Goal: Task Accomplishment & Management: Use online tool/utility

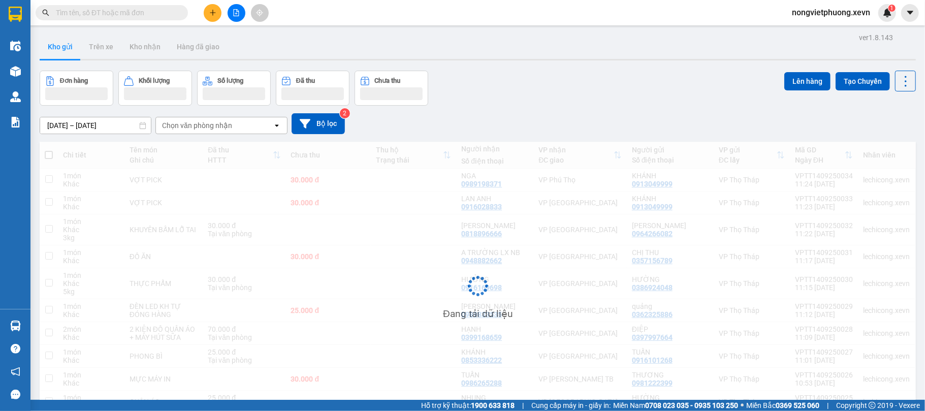
click at [207, 118] on div "[DATE] – [DATE] Press the down arrow key to interact with the calendar and sele…" at bounding box center [478, 123] width 876 height 21
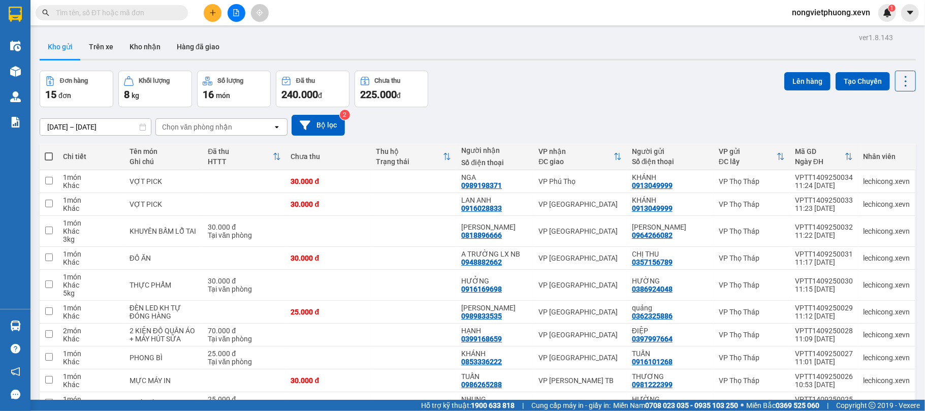
click at [206, 118] on div "Chọn văn phòng nhận open" at bounding box center [221, 126] width 132 height 17
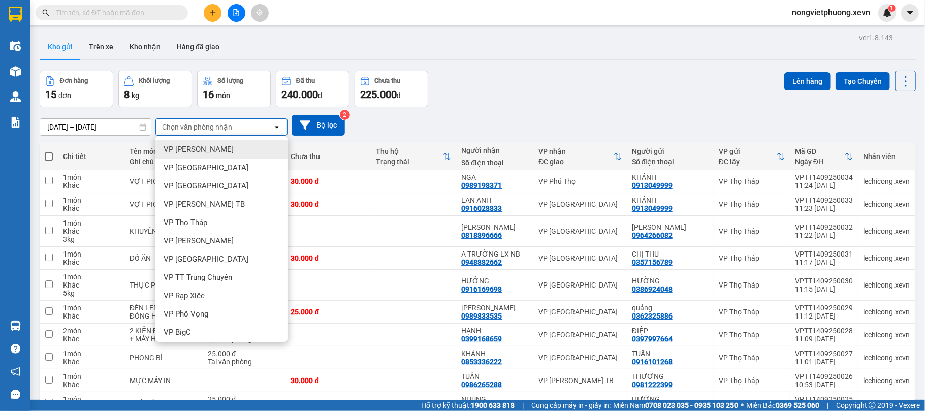
click at [198, 133] on div "Chọn văn phòng nhận" at bounding box center [214, 127] width 117 height 16
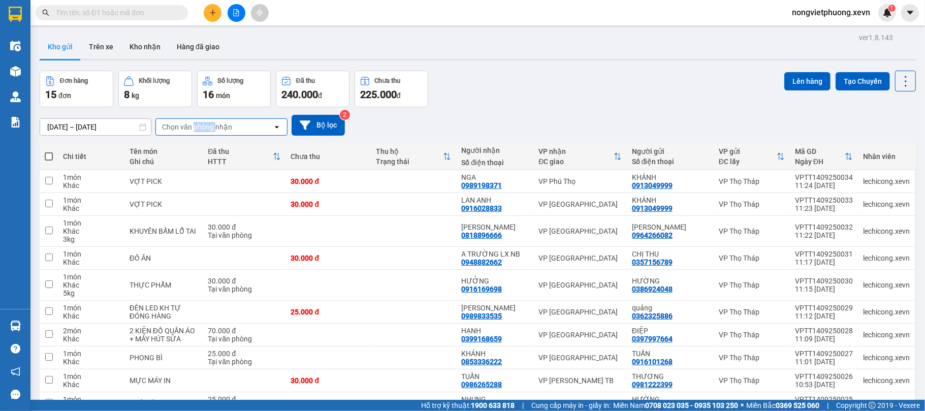
click at [198, 133] on div "Chọn văn phòng nhận" at bounding box center [214, 127] width 117 height 16
type input "nb"
click at [196, 138] on ul "VP [GEOGRAPHIC_DATA]" at bounding box center [221, 149] width 132 height 26
click at [190, 148] on span "VP [GEOGRAPHIC_DATA]" at bounding box center [206, 149] width 85 height 10
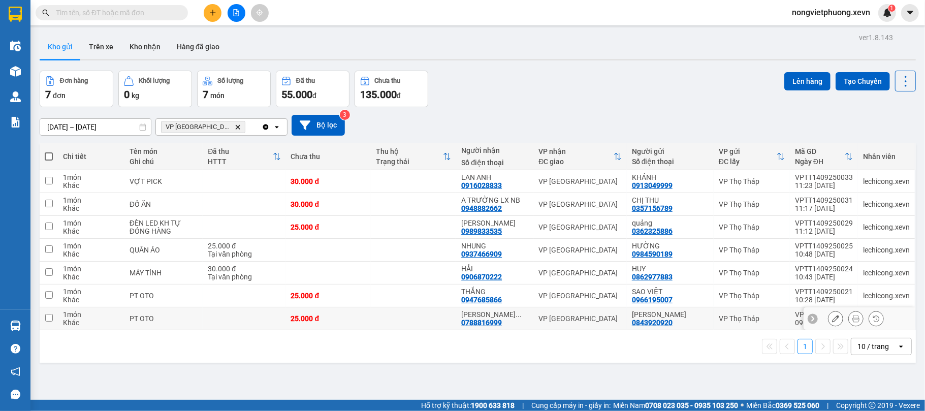
click at [134, 321] on div "PT OTO" at bounding box center [164, 319] width 68 height 8
checkbox input "true"
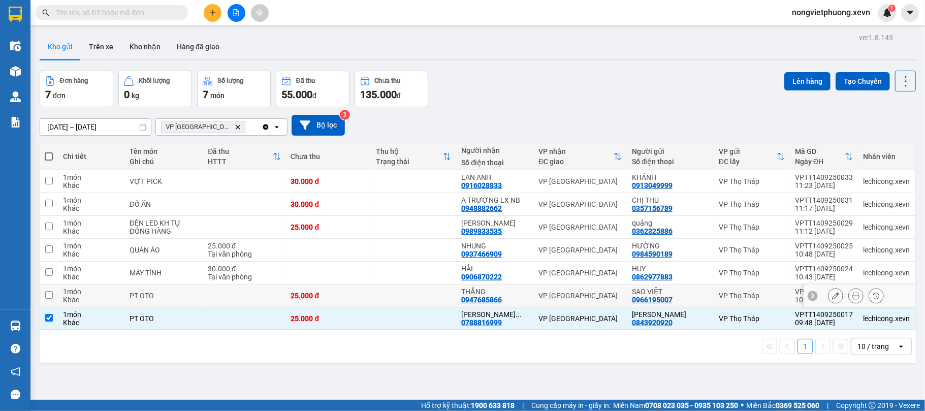
click at [153, 307] on td "PT OTO" at bounding box center [163, 296] width 78 height 23
checkbox input "true"
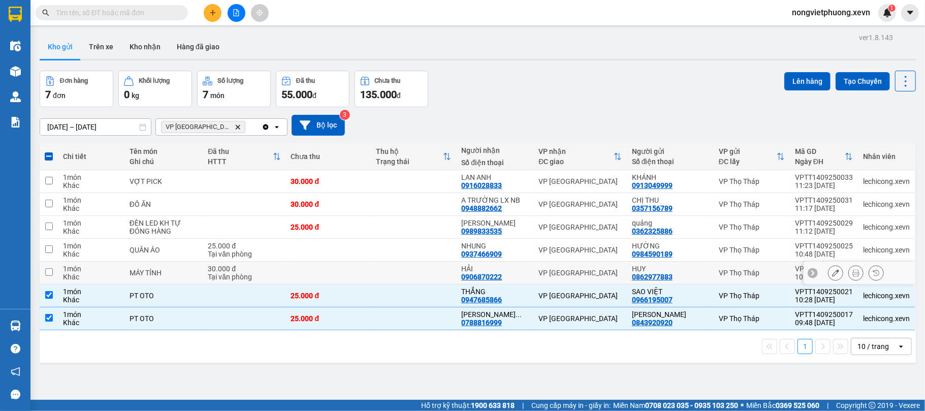
click at [176, 275] on div "MÁY TÍNH" at bounding box center [164, 273] width 68 height 8
checkbox input "true"
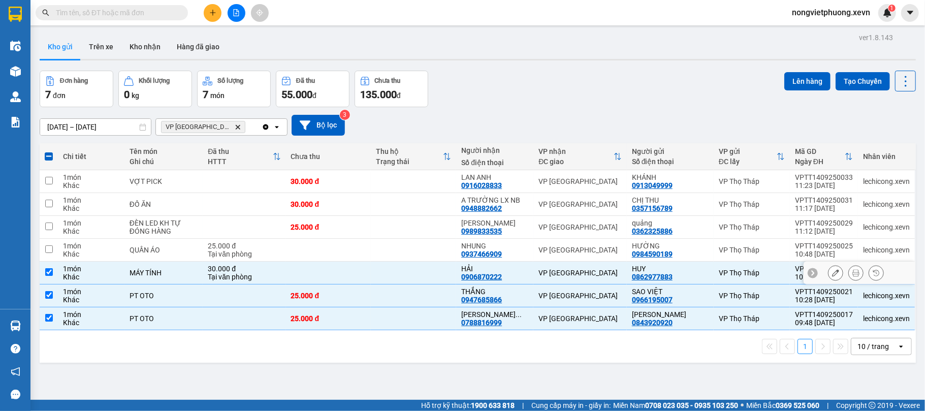
click at [185, 254] on div "QUẦN ÁO" at bounding box center [164, 250] width 68 height 8
checkbox input "true"
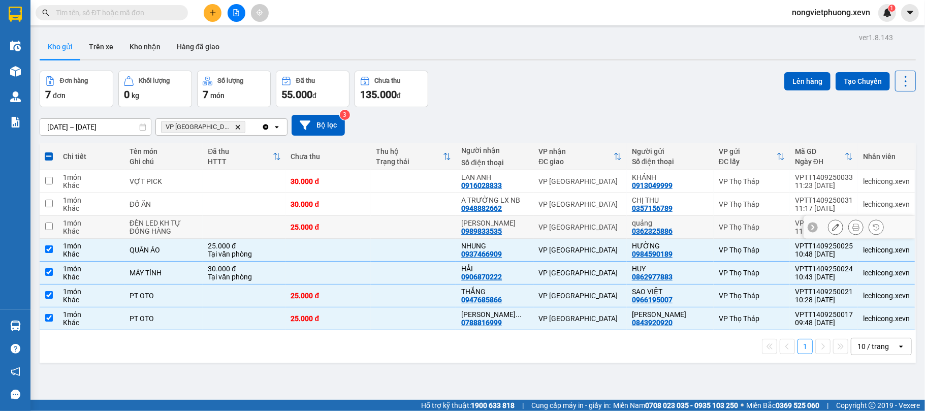
click at [185, 232] on div "ĐÈN LED KH TỰ ĐÓNG HÀNG" at bounding box center [164, 227] width 68 height 16
checkbox input "true"
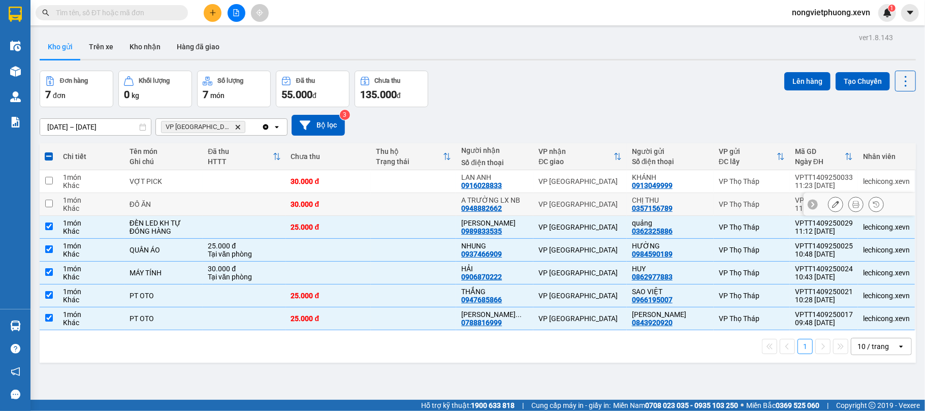
click at [204, 201] on td at bounding box center [244, 204] width 83 height 23
checkbox input "true"
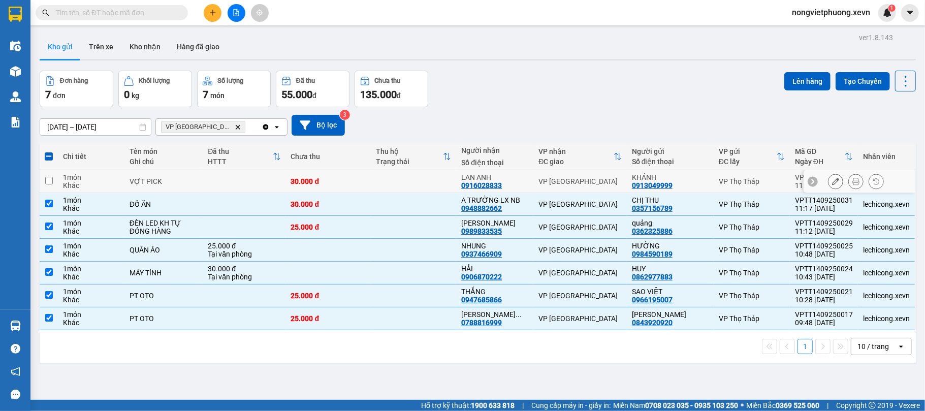
click at [209, 190] on td at bounding box center [244, 181] width 83 height 23
checkbox input "true"
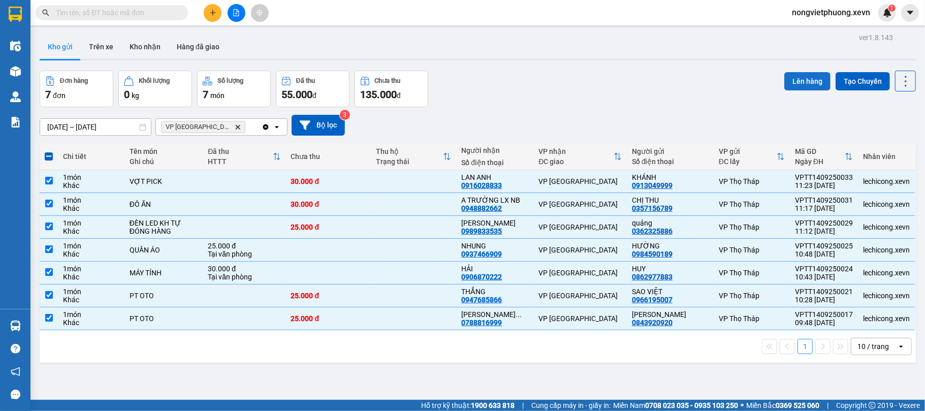
click at [793, 76] on button "Lên hàng" at bounding box center [807, 81] width 46 height 18
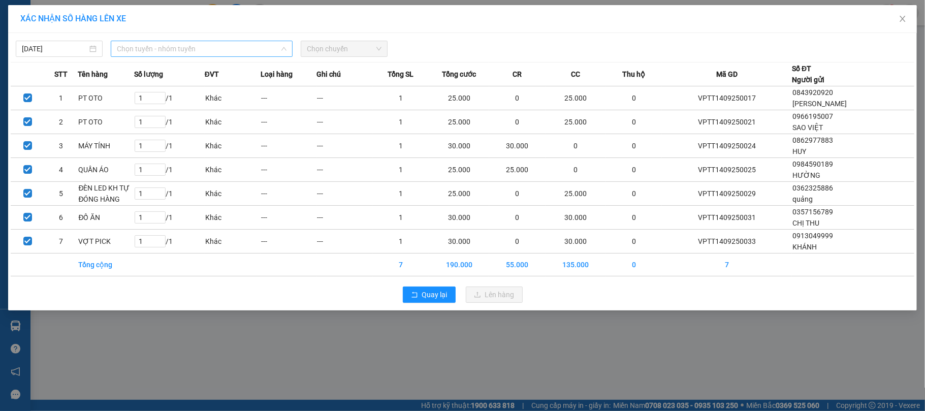
click at [251, 47] on span "Chọn tuyến - nhóm tuyến" at bounding box center [202, 48] width 170 height 15
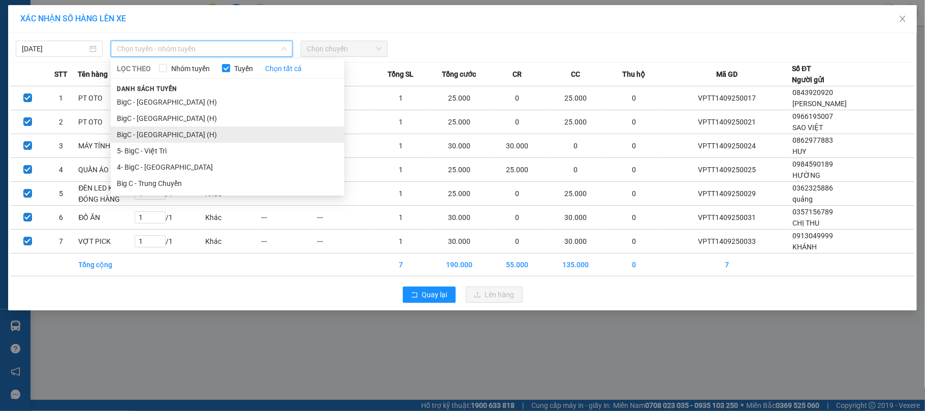
click at [234, 130] on li "BigC - [GEOGRAPHIC_DATA] (H)" at bounding box center [228, 135] width 234 height 16
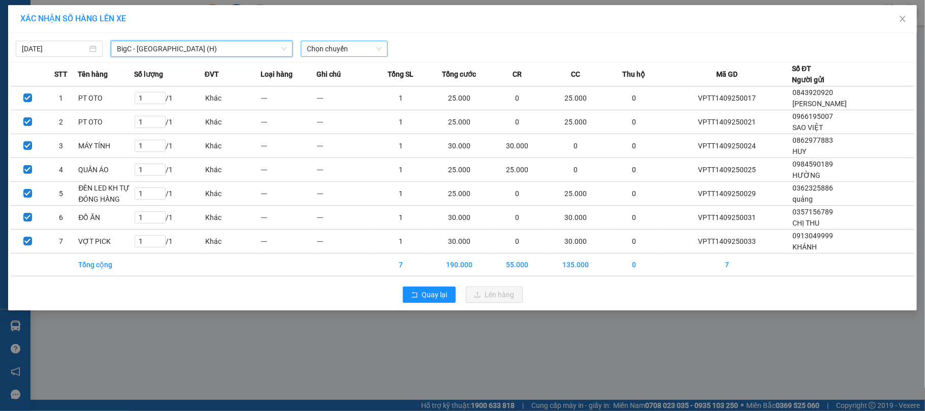
click at [323, 54] on span "Chọn chuyến" at bounding box center [344, 48] width 75 height 15
type input "1200"
click at [351, 95] on body "Kết quả tìm kiếm ( 0 ) Bộ lọc No Data nongvietphuong.xevn 1 Điều hành xe Kho hà…" at bounding box center [462, 205] width 925 height 411
click at [352, 47] on span "Chọn chuyến" at bounding box center [344, 48] width 75 height 15
type input "1200"
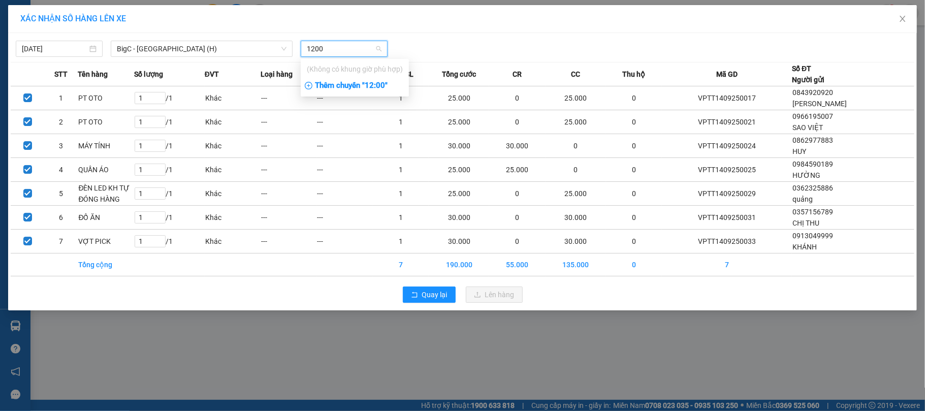
click at [352, 80] on div "Thêm chuyến " 12:00 "" at bounding box center [355, 85] width 108 height 17
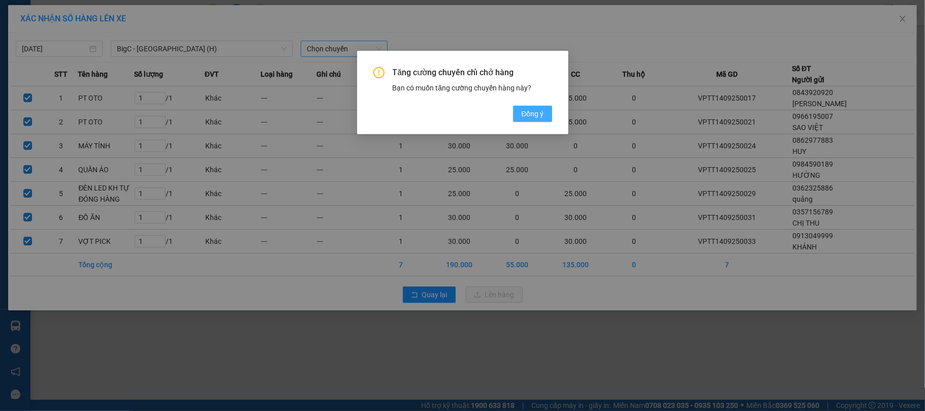
click at [513, 106] on button "Đồng ý" at bounding box center [532, 114] width 39 height 16
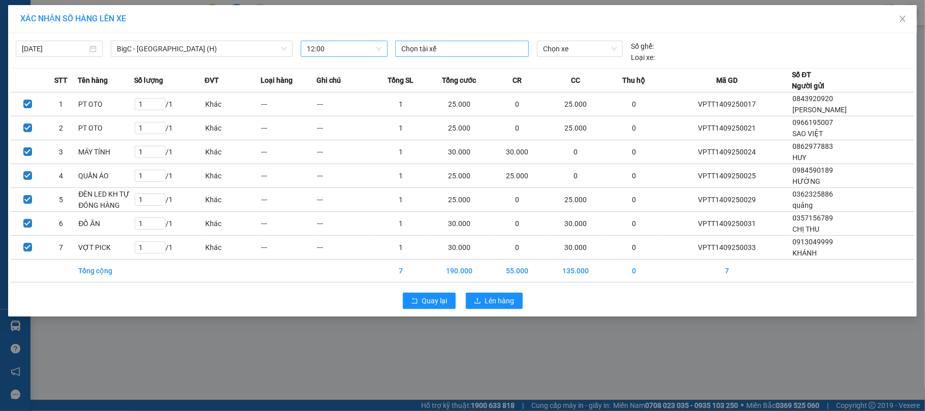
click at [465, 54] on div at bounding box center [462, 49] width 129 height 12
type input "t"
type input "[PERSON_NAME]"
click at [464, 65] on div "[PERSON_NAME]" at bounding box center [471, 69] width 140 height 11
click at [560, 45] on span "Chọn xe" at bounding box center [580, 48] width 74 height 15
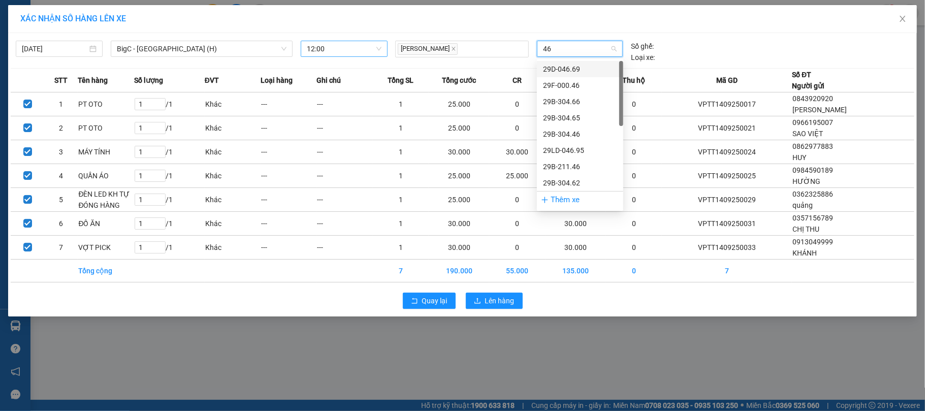
type input "463"
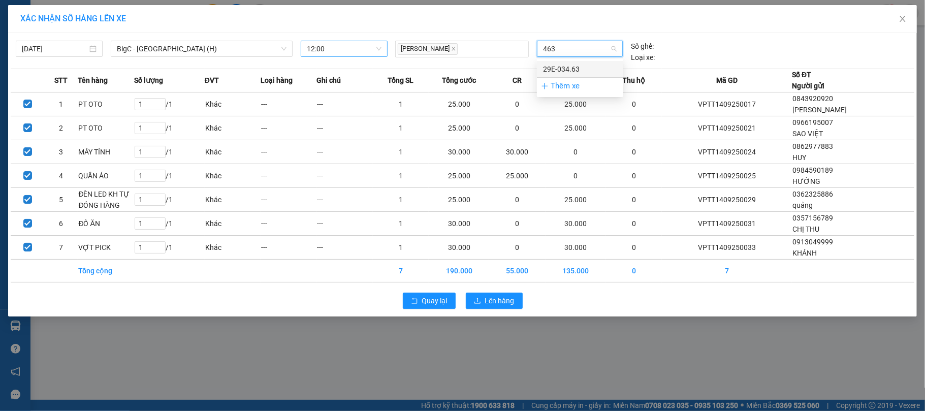
click at [582, 64] on div "29E-034.63" at bounding box center [580, 69] width 74 height 11
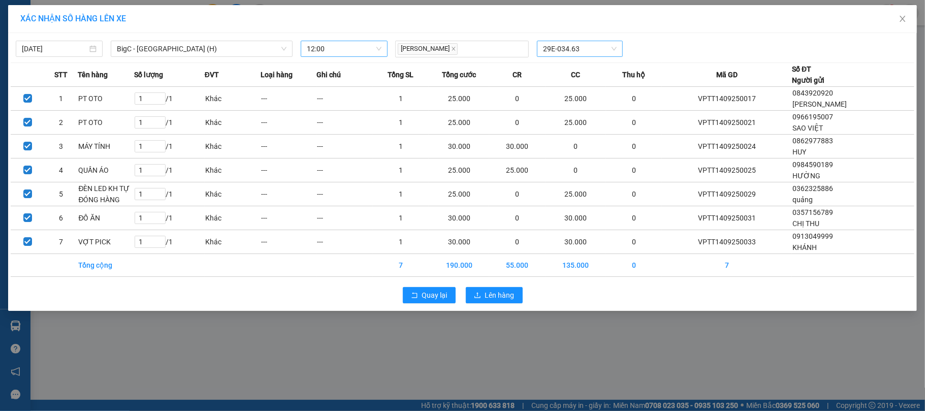
click at [647, 49] on div "[PERSON_NAME] 29E-034.63" at bounding box center [580, 49] width 378 height 17
click at [502, 297] on span "Lên hàng" at bounding box center [499, 295] width 29 height 11
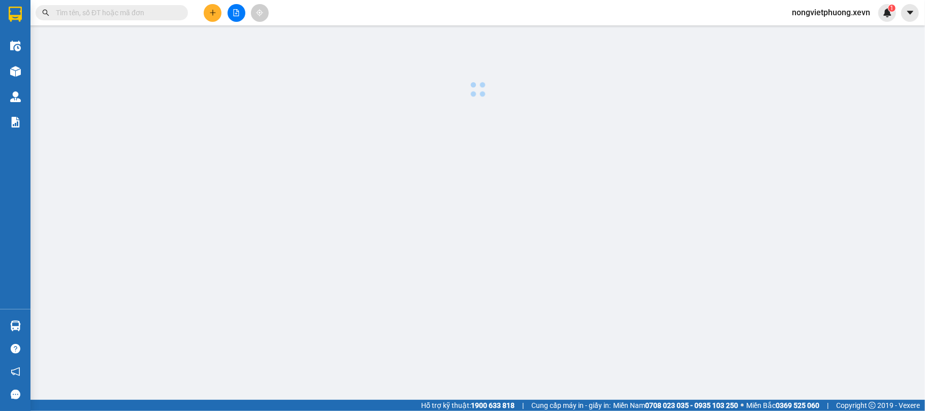
click at [139, 7] on input "text" at bounding box center [116, 12] width 120 height 11
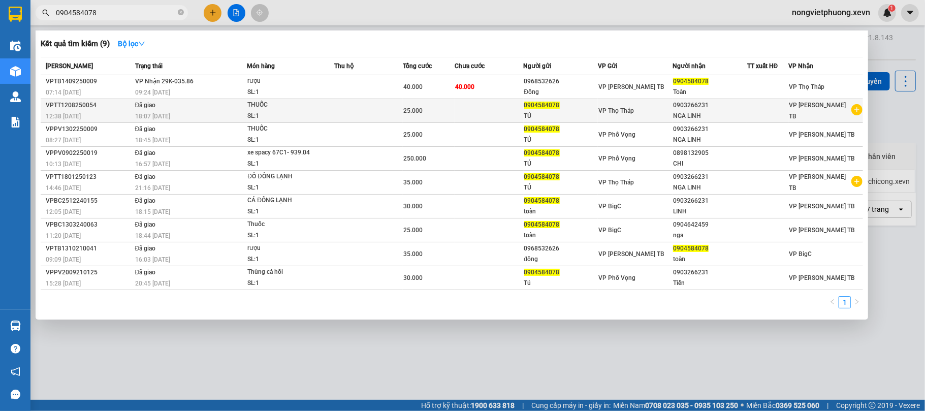
type input "0904584078"
click at [339, 100] on td at bounding box center [368, 111] width 69 height 24
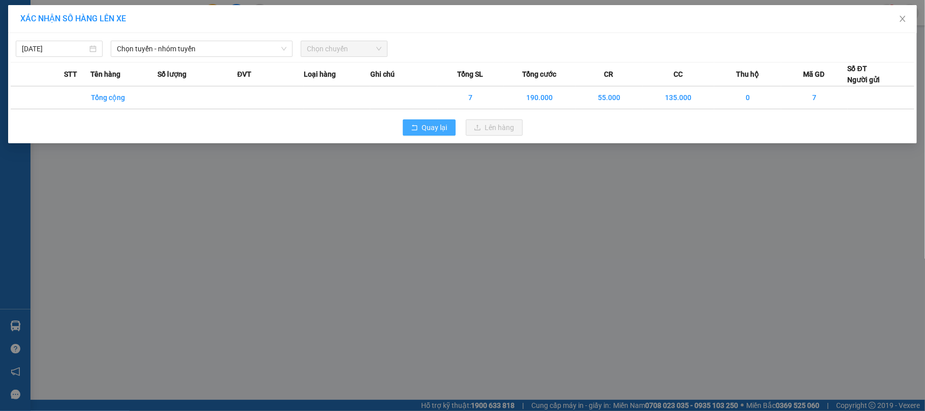
click at [437, 127] on span "Quay lại" at bounding box center [434, 127] width 25 height 11
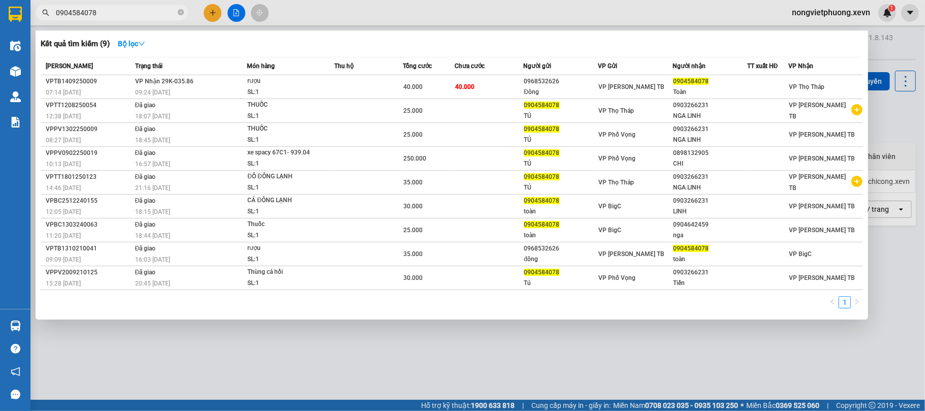
click at [119, 14] on input "0904584078" at bounding box center [116, 12] width 120 height 11
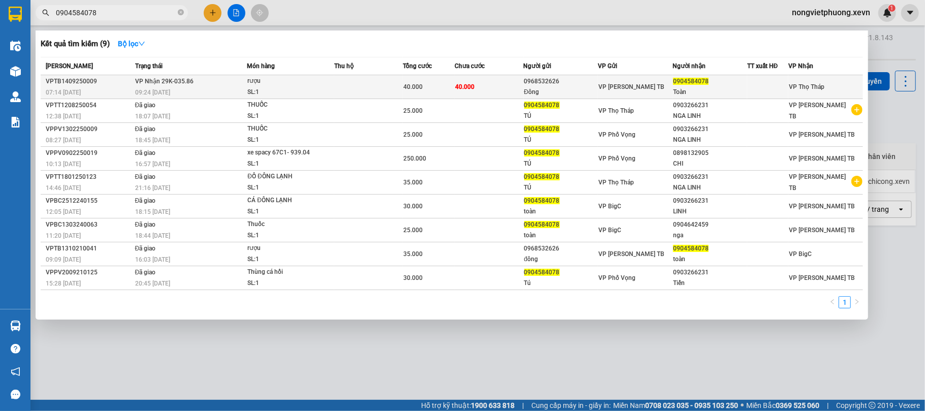
click at [540, 91] on div "Đông" at bounding box center [561, 92] width 74 height 11
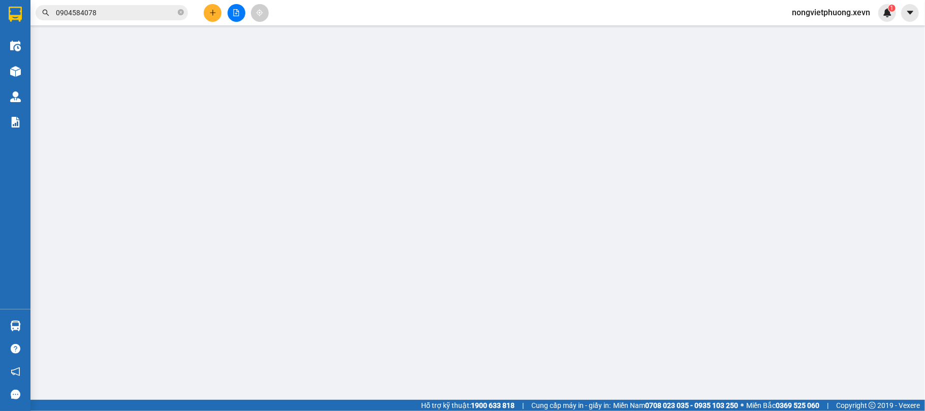
type input "0968532626"
type input "Đông"
type input "0904584078"
type input "Toàn"
type input "40.000"
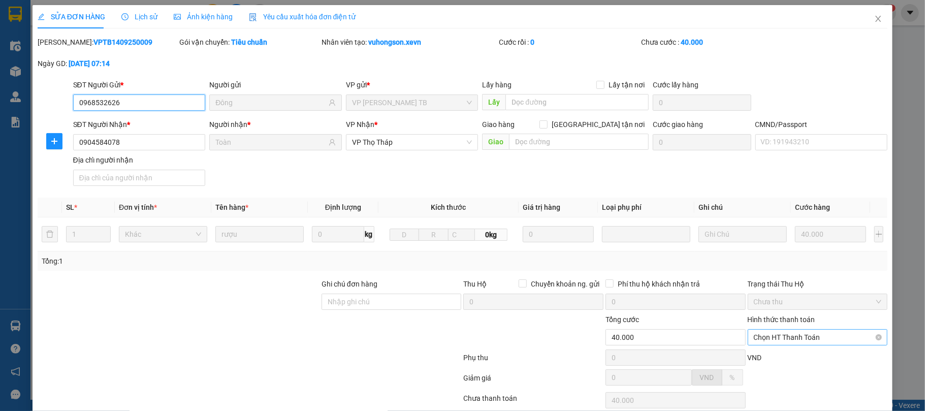
click at [782, 337] on span "Chọn HT Thanh Toán" at bounding box center [818, 337] width 128 height 15
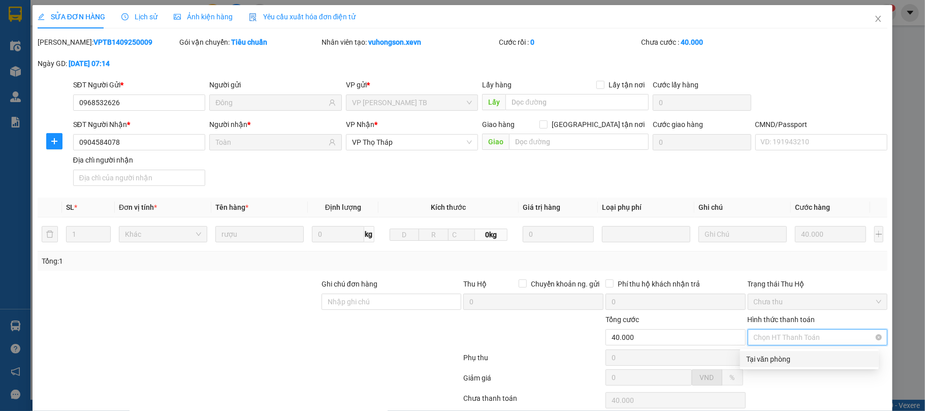
scroll to position [77, 0]
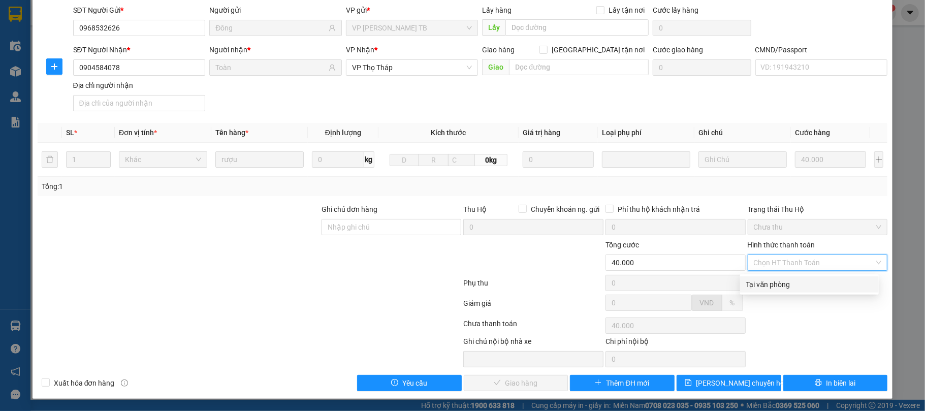
click at [789, 282] on div "Tại văn phòng" at bounding box center [809, 284] width 127 height 11
type input "0"
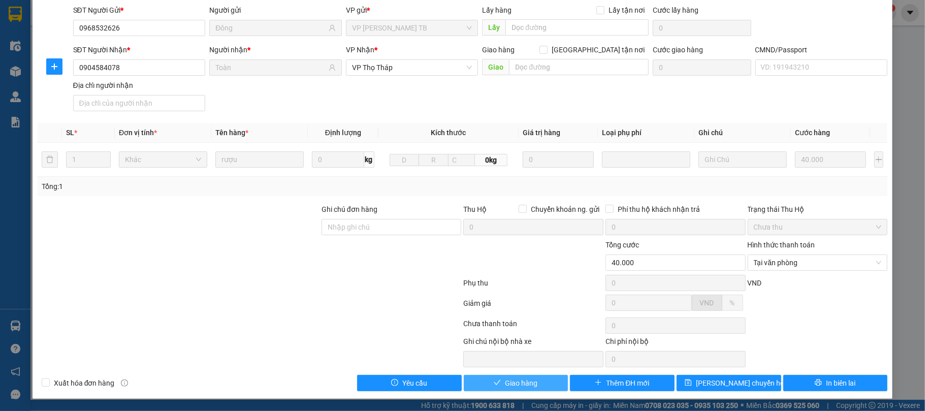
click at [528, 386] on span "Giao hàng" at bounding box center [521, 383] width 33 height 11
click at [797, 59] on input "CMND/Passport" at bounding box center [822, 67] width 133 height 16
type input "1"
click at [481, 376] on button "Giao hàng" at bounding box center [516, 383] width 105 height 16
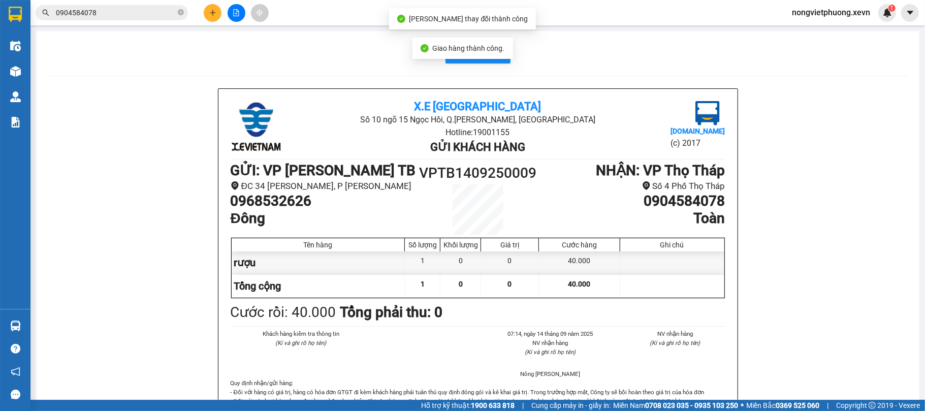
click at [209, 9] on icon "plus" at bounding box center [212, 12] width 7 height 7
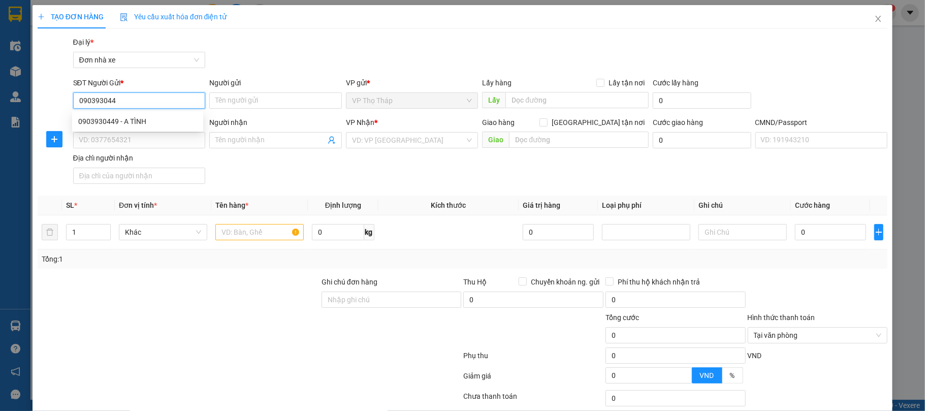
type input "0903930449"
click at [145, 114] on div "0903930449 - A TÌNH" at bounding box center [137, 121] width 131 height 16
type input "A TÌNH"
type input "0911418838"
type input "QUÁN KHÓI"
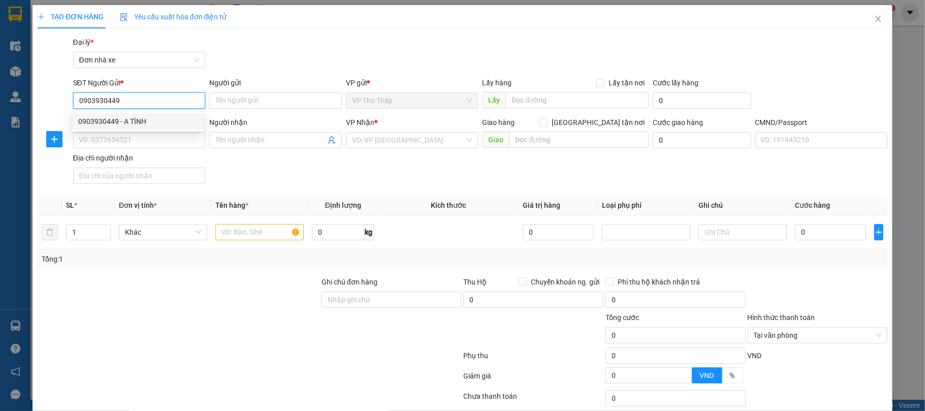
type input "025092011386 [PERSON_NAME]"
type input "0903930449"
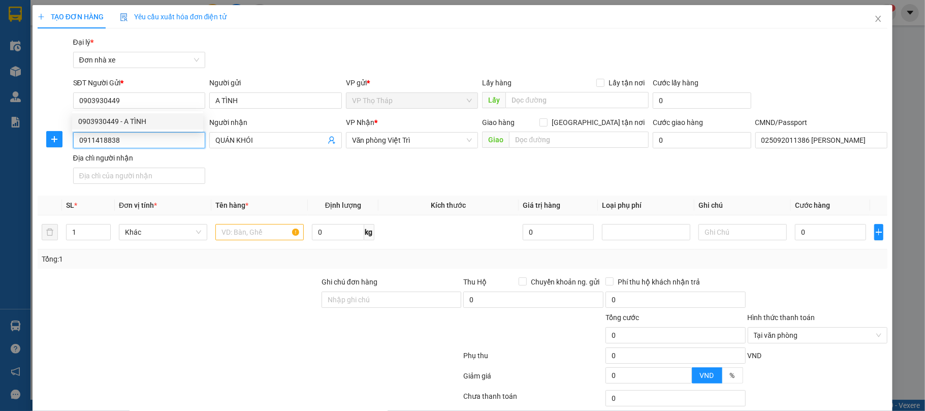
click at [148, 141] on input "0911418838" at bounding box center [139, 140] width 133 height 16
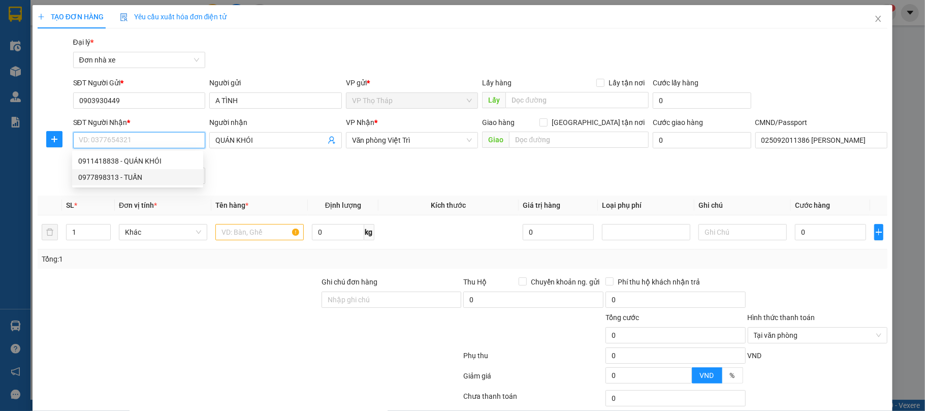
click at [164, 175] on div "0977898313 - TUẤN" at bounding box center [137, 177] width 119 height 11
type input "0977898313"
type input "TUẤN"
type input "tuấn 0977037802"
type input "0977898313"
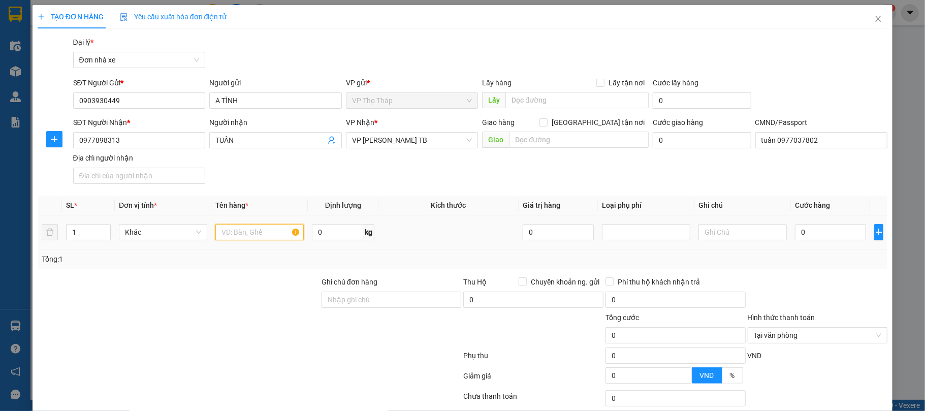
click at [250, 234] on input "text" at bounding box center [259, 232] width 88 height 16
type input "d"
type input "cá hồi"
click at [820, 240] on input "0" at bounding box center [830, 232] width 71 height 16
type input "5"
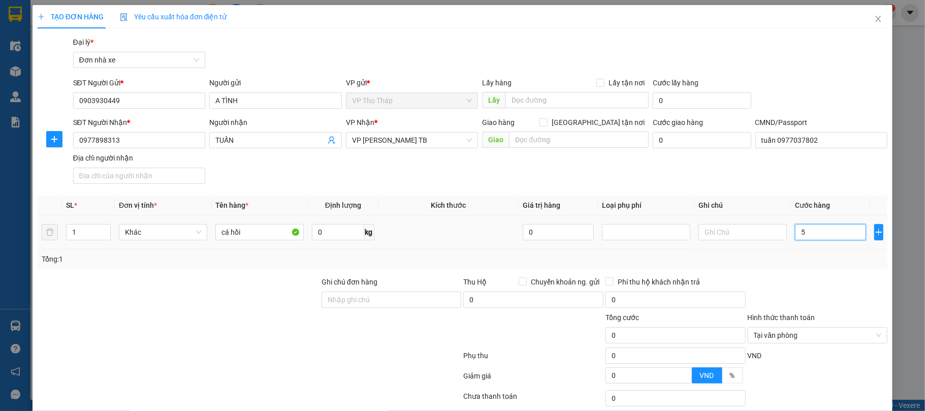
type input "5"
type input "50"
type input "50.000"
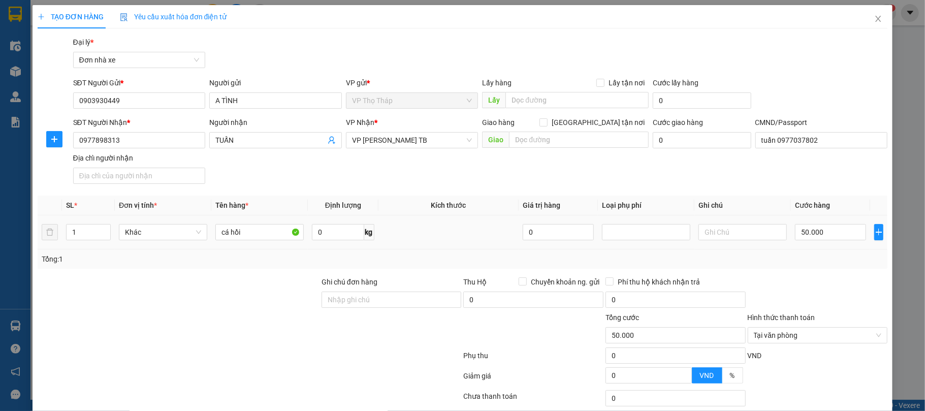
drag, startPoint x: 818, startPoint y: 246, endPoint x: 843, endPoint y: 279, distance: 41.7
click at [822, 253] on div "SL * Đơn vị tính * Tên hàng * Định lượng Kích thước Giá trị hàng Loại phụ phí G…" at bounding box center [463, 232] width 851 height 73
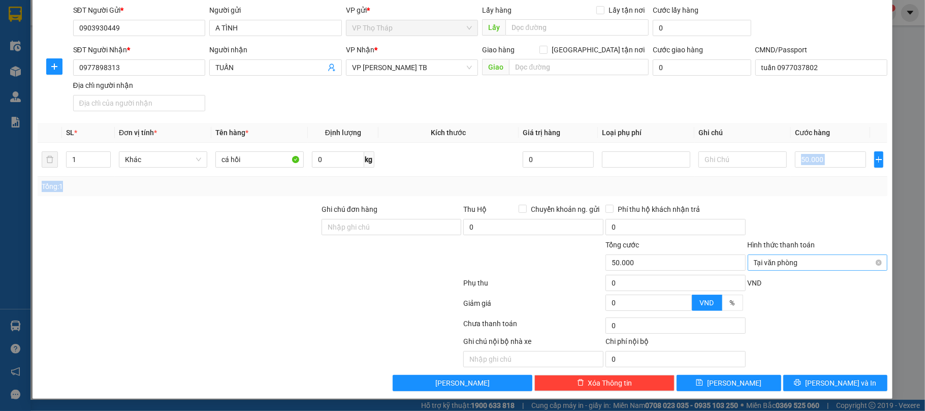
click at [865, 261] on span "Tại văn phòng" at bounding box center [818, 262] width 128 height 15
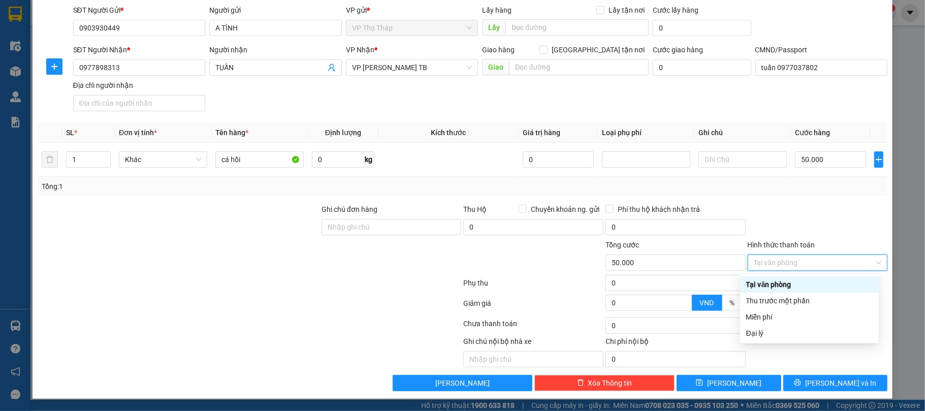
click at [862, 237] on div at bounding box center [818, 222] width 142 height 36
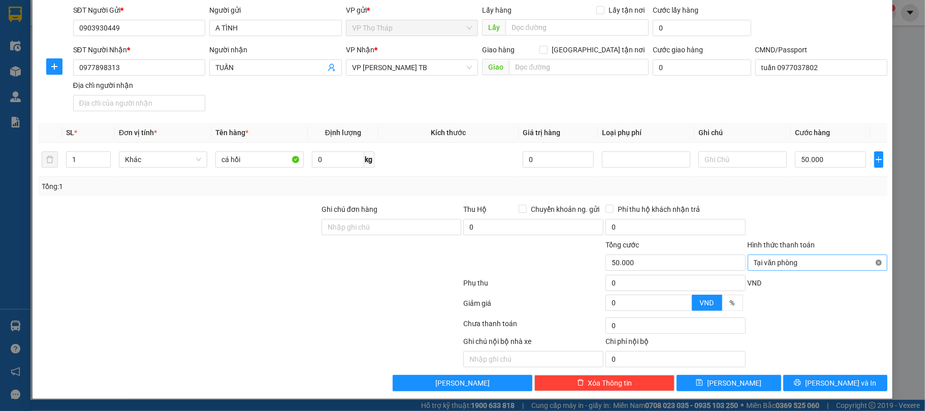
type input "50.000"
click at [863, 377] on button "[PERSON_NAME] và In" at bounding box center [835, 383] width 105 height 16
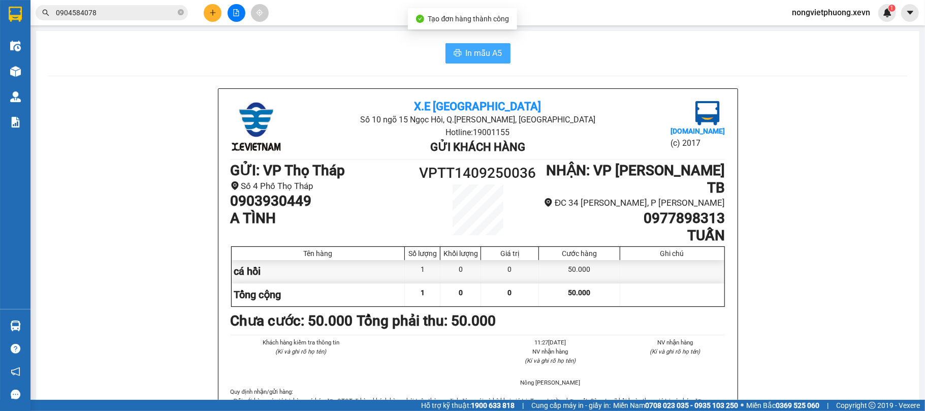
click at [459, 44] on button "In mẫu A5" at bounding box center [478, 53] width 65 height 20
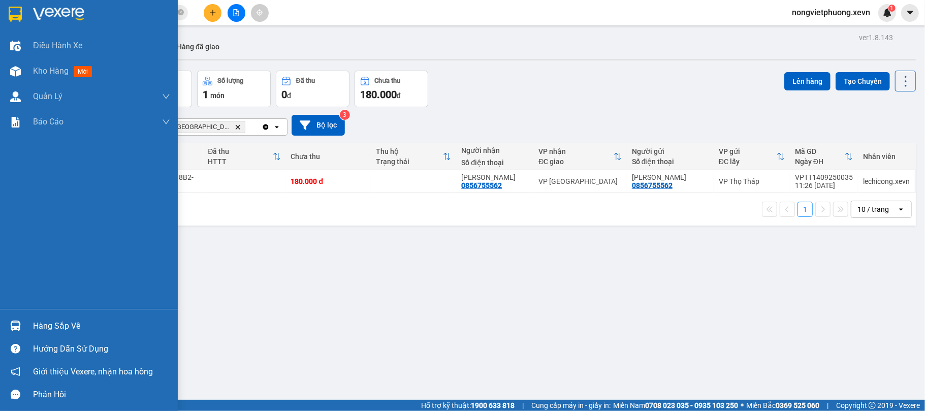
click at [13, 331] on img at bounding box center [15, 326] width 11 height 11
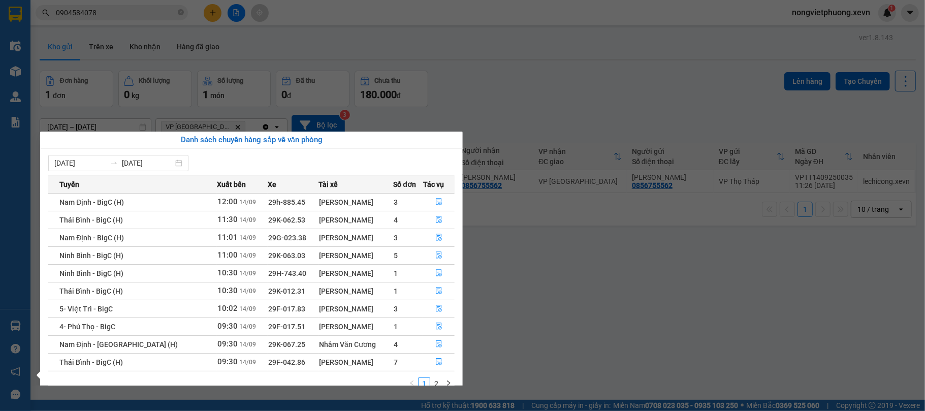
scroll to position [19, 0]
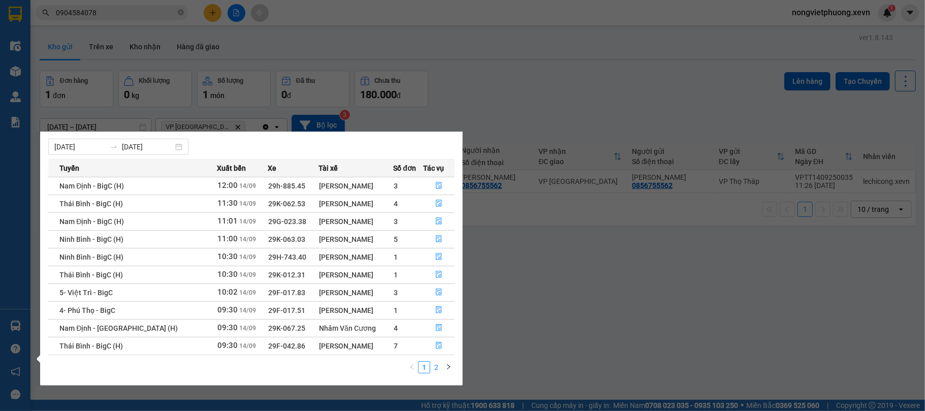
click at [432, 367] on link "2" at bounding box center [436, 367] width 11 height 11
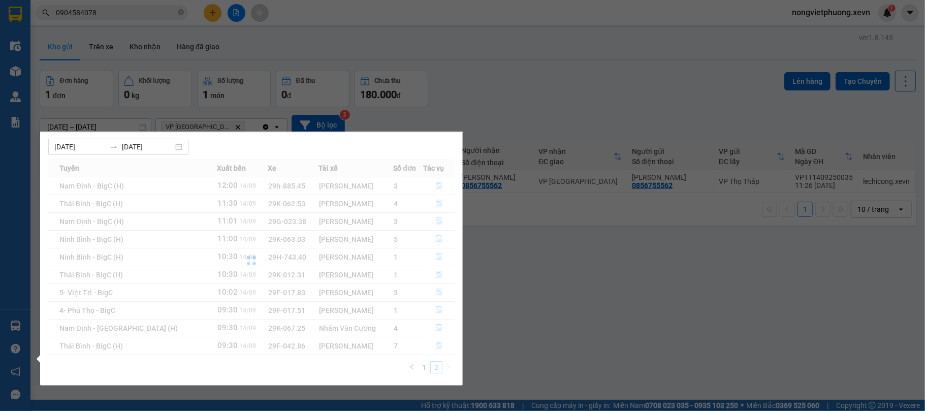
scroll to position [0, 0]
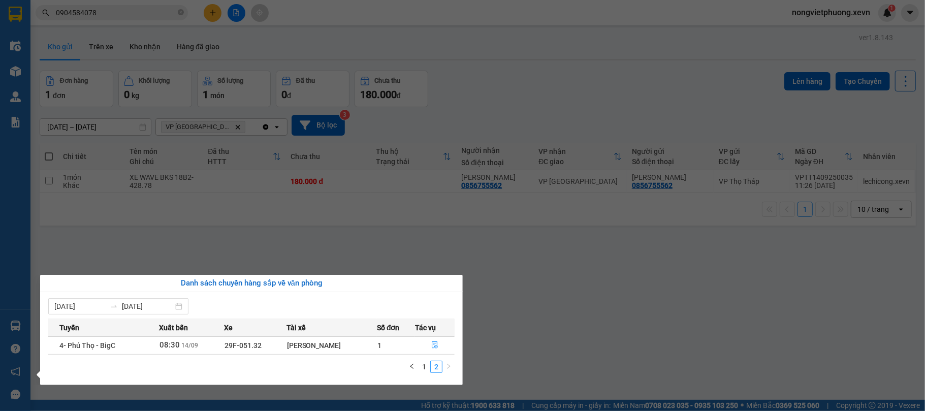
click at [143, 58] on section "Kết quả tìm kiếm ( 9 ) Bộ lọc Mã ĐH Trạng thái Món hàng Thu hộ Tổng cước Chưa c…" at bounding box center [462, 205] width 925 height 411
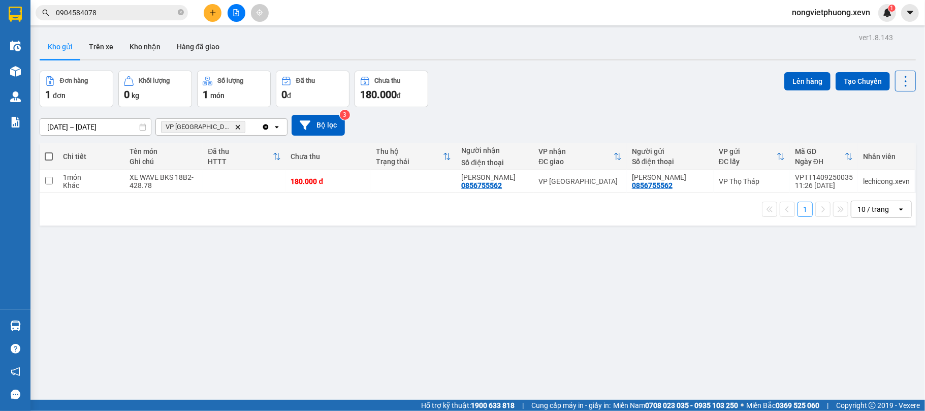
click at [136, 20] on div "Kết quả tìm kiếm ( 9 ) Bộ lọc Mã ĐH Trạng thái Món hàng Thu hộ Tổng cước Chưa c…" at bounding box center [99, 13] width 198 height 18
click at [165, 8] on input "0904584078" at bounding box center [116, 12] width 120 height 11
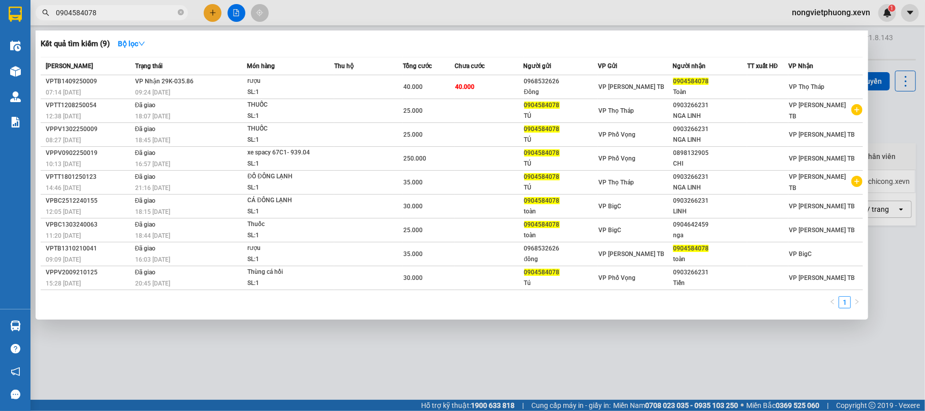
click at [165, 8] on input "0904584078" at bounding box center [116, 12] width 120 height 11
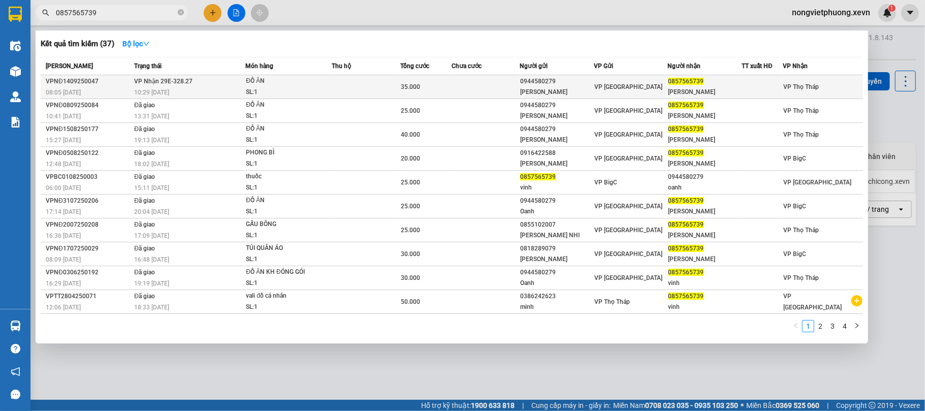
type input "0857565739"
click at [383, 78] on td at bounding box center [366, 87] width 68 height 24
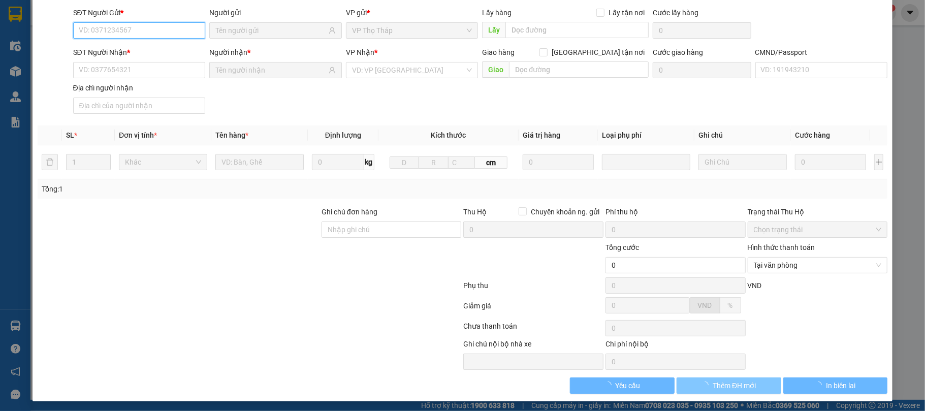
type input "0944580279"
type input "[PERSON_NAME]"
type input "0857565739"
type input "[PERSON_NAME]"
type input "036204015017 [PERSON_NAME]"
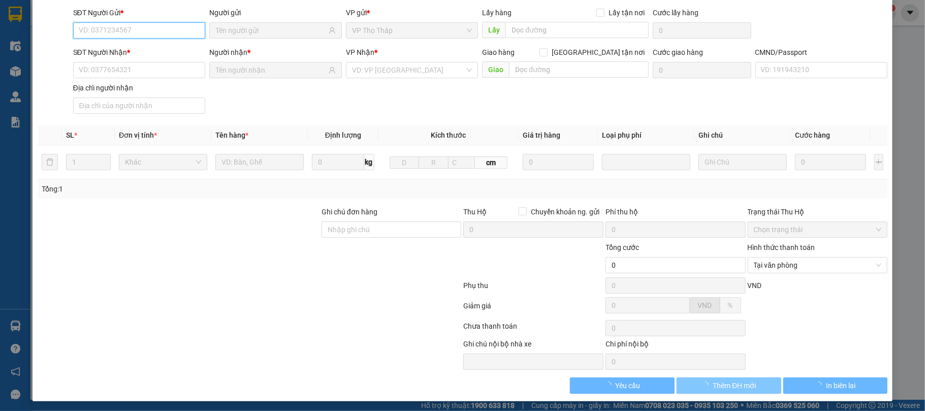
type input "35.000"
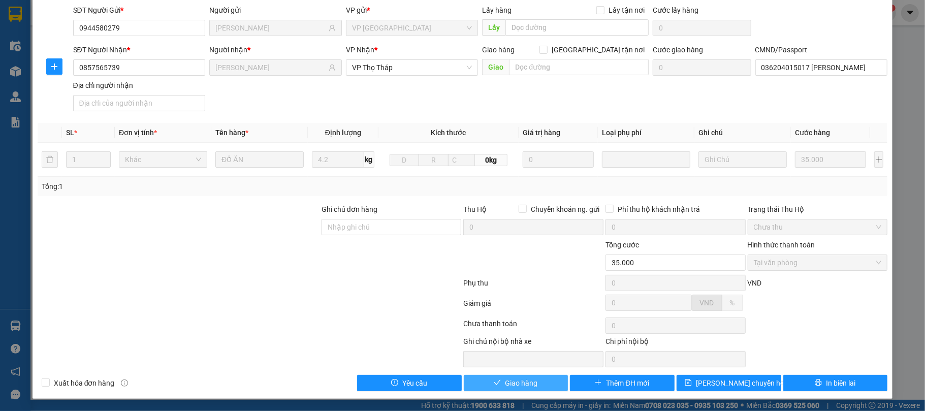
click at [513, 389] on button "Giao hàng" at bounding box center [516, 383] width 105 height 16
